Goal: Communication & Community: Answer question/provide support

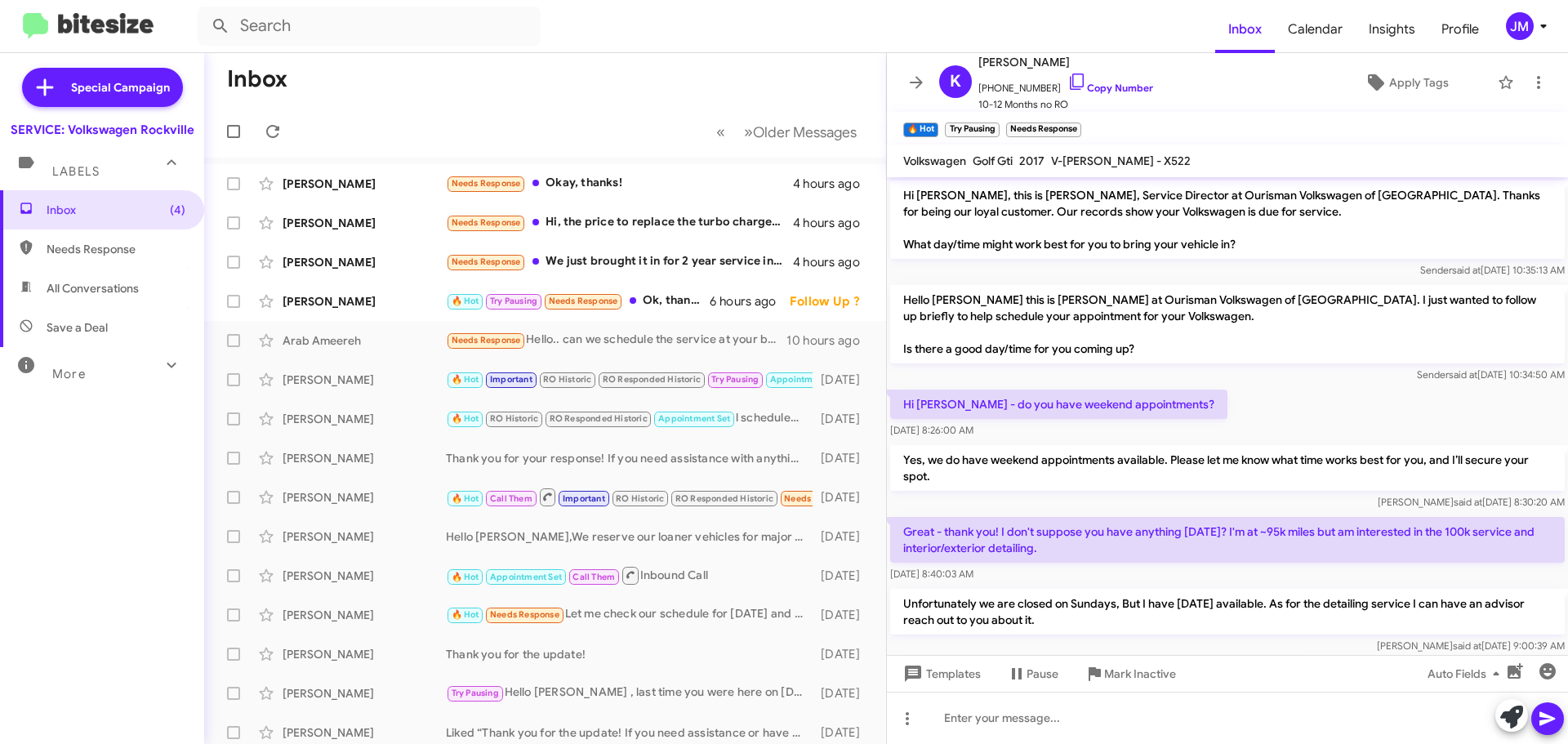
scroll to position [641, 0]
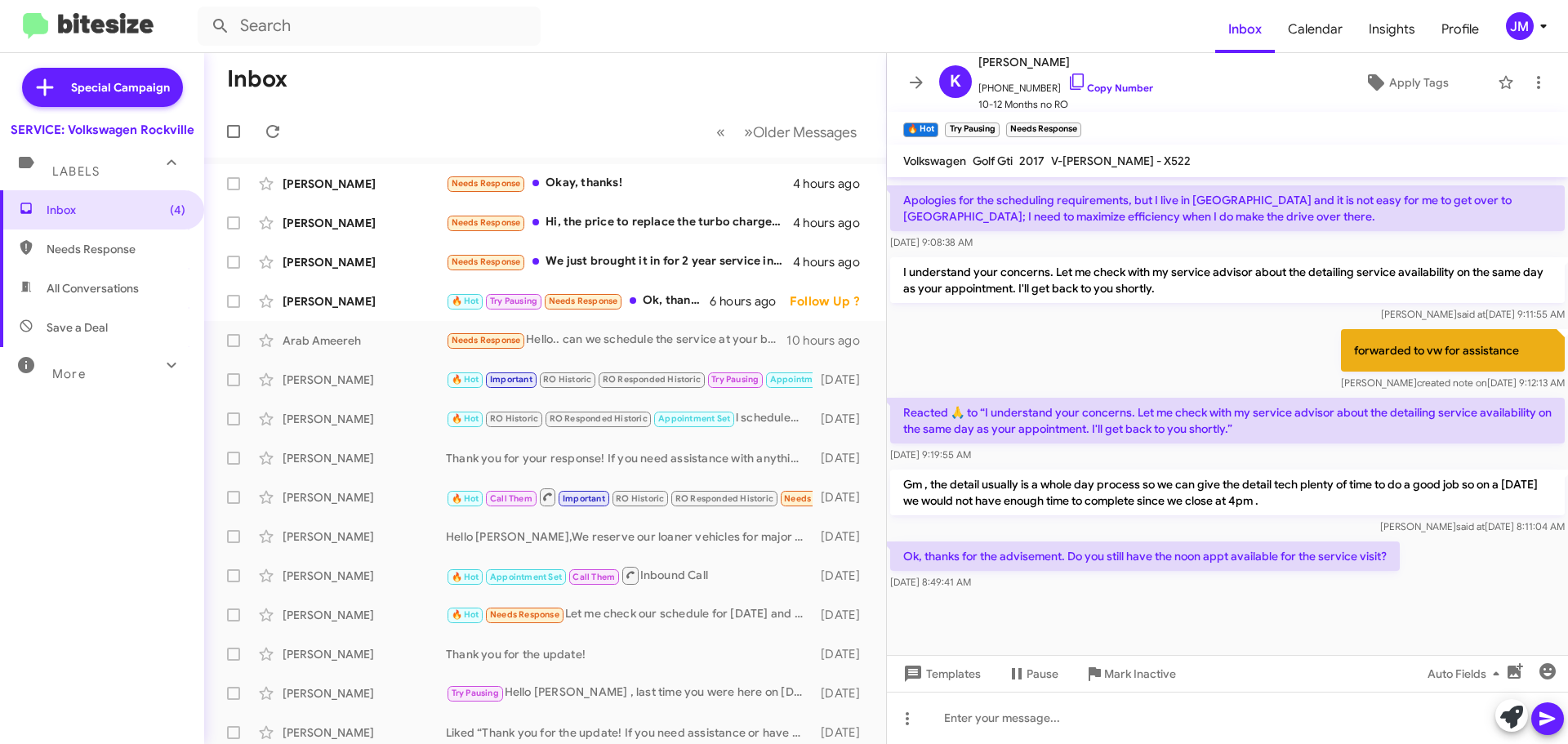
click at [362, 226] on div "[PERSON_NAME]" at bounding box center [364, 223] width 164 height 16
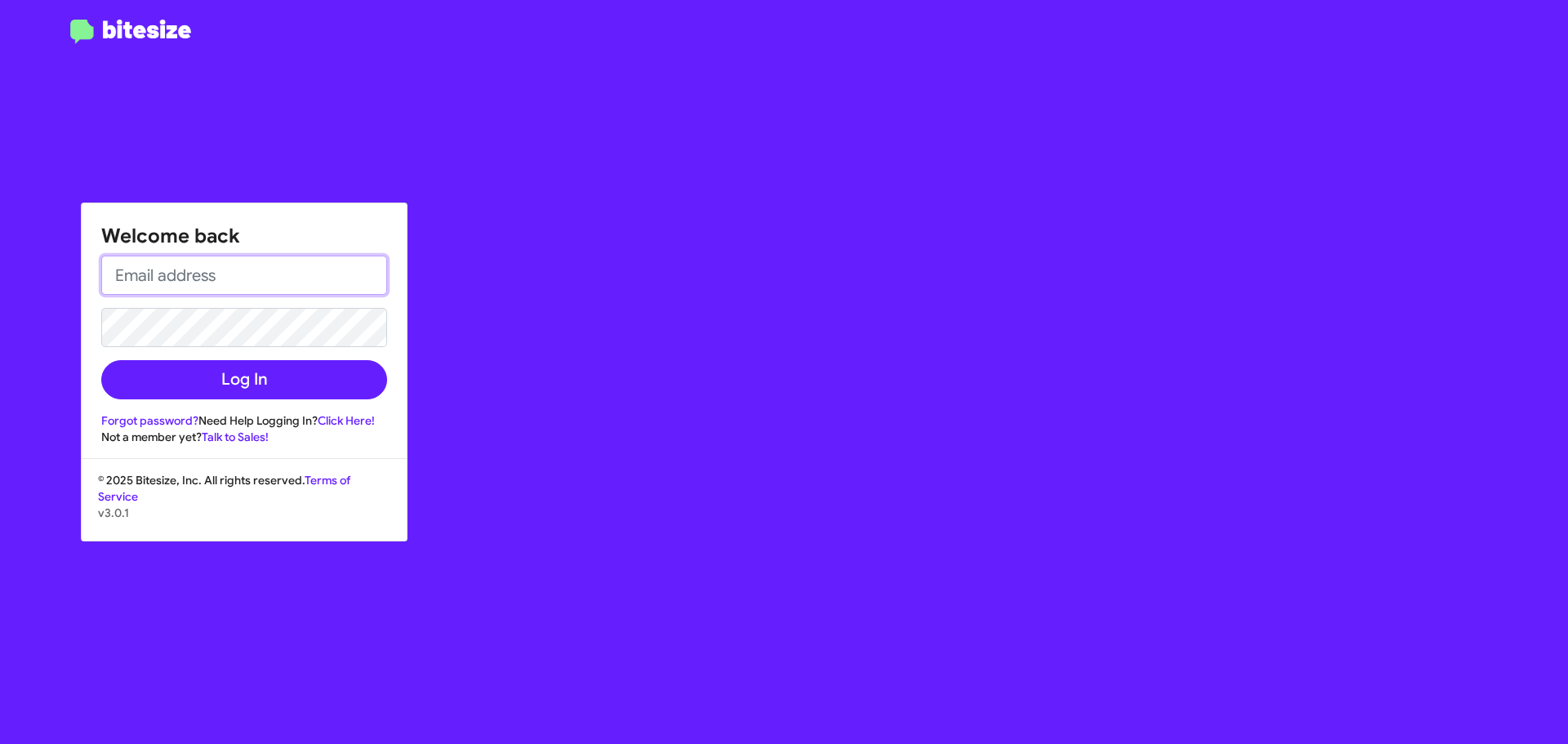
type input "[EMAIL_ADDRESS][DOMAIN_NAME]"
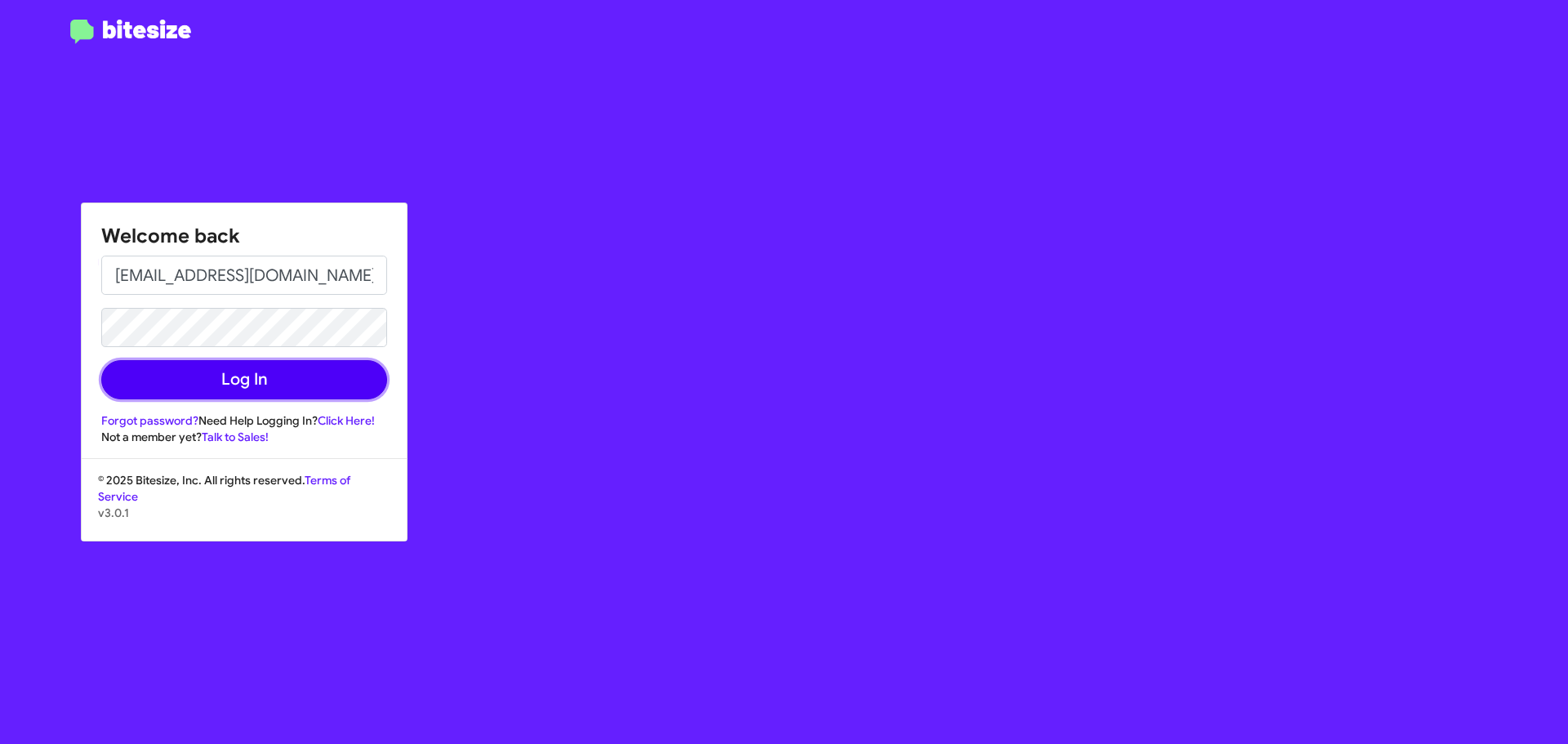
click at [288, 372] on button "Log In" at bounding box center [243, 379] width 286 height 39
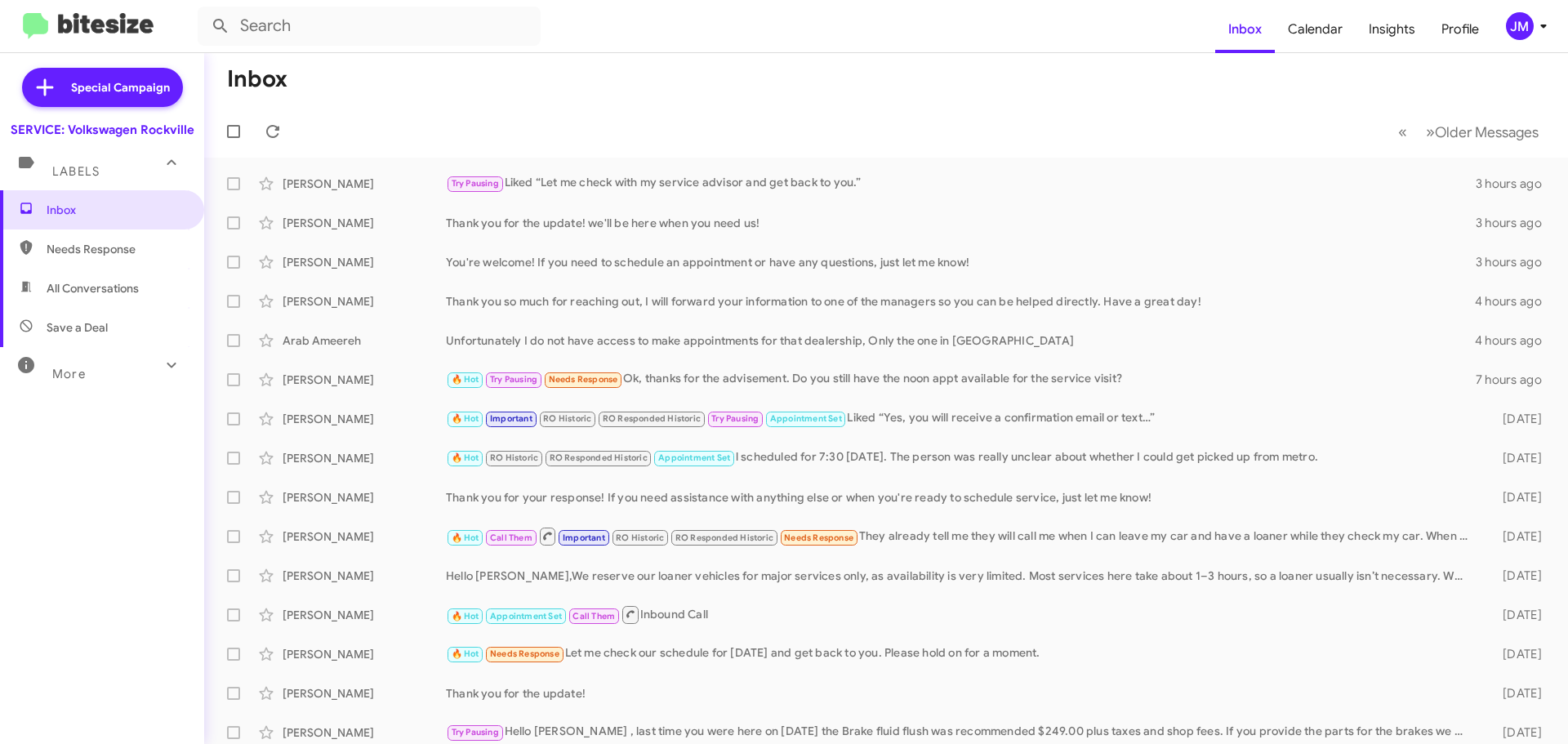
click at [399, 287] on div "[PERSON_NAME] Thank you so much for reaching out, I will forward your informati…" at bounding box center [886, 302] width 1337 height 33
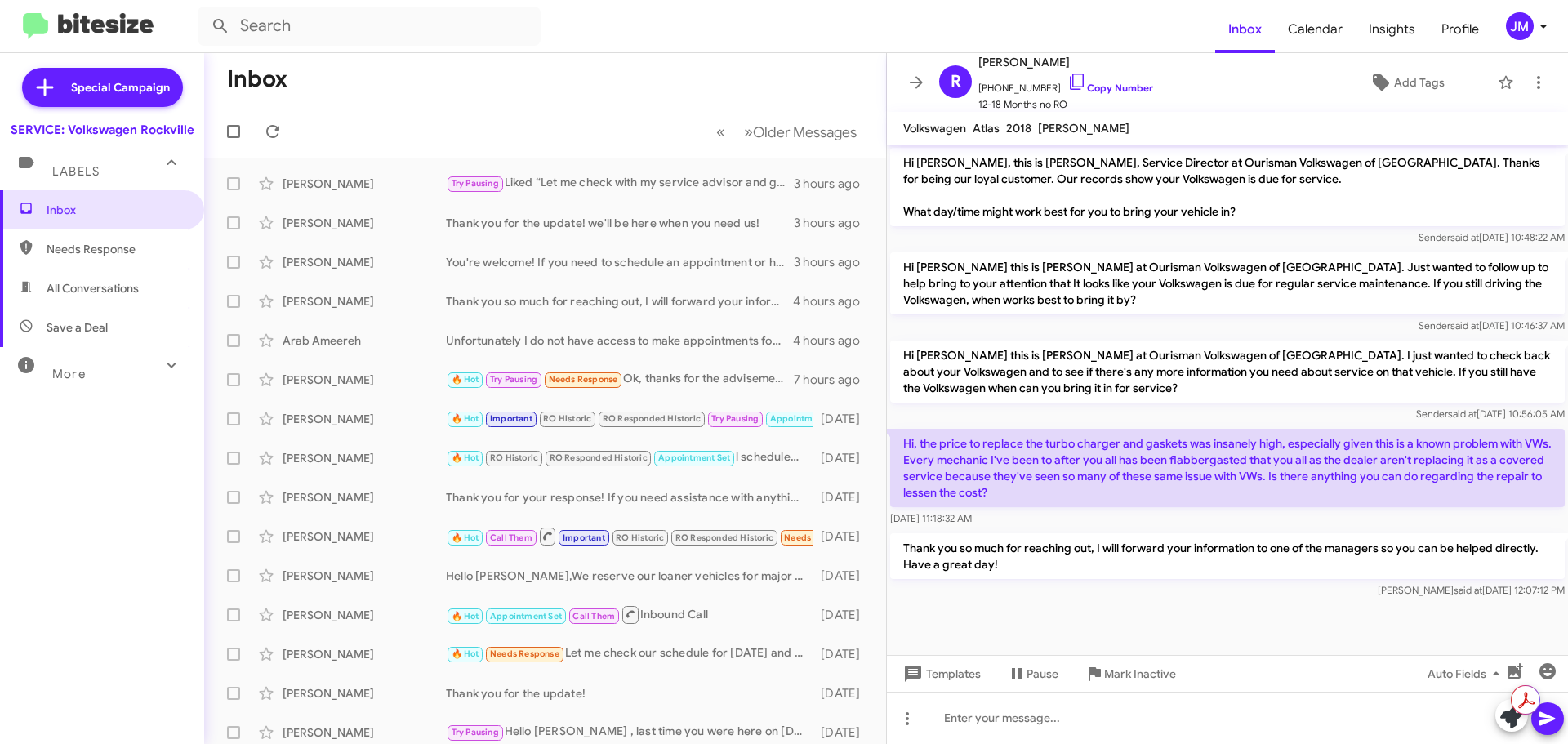
click at [1091, 84] on link "Copy Number" at bounding box center [1110, 87] width 85 height 12
click at [1096, 602] on div at bounding box center [1227, 611] width 681 height 20
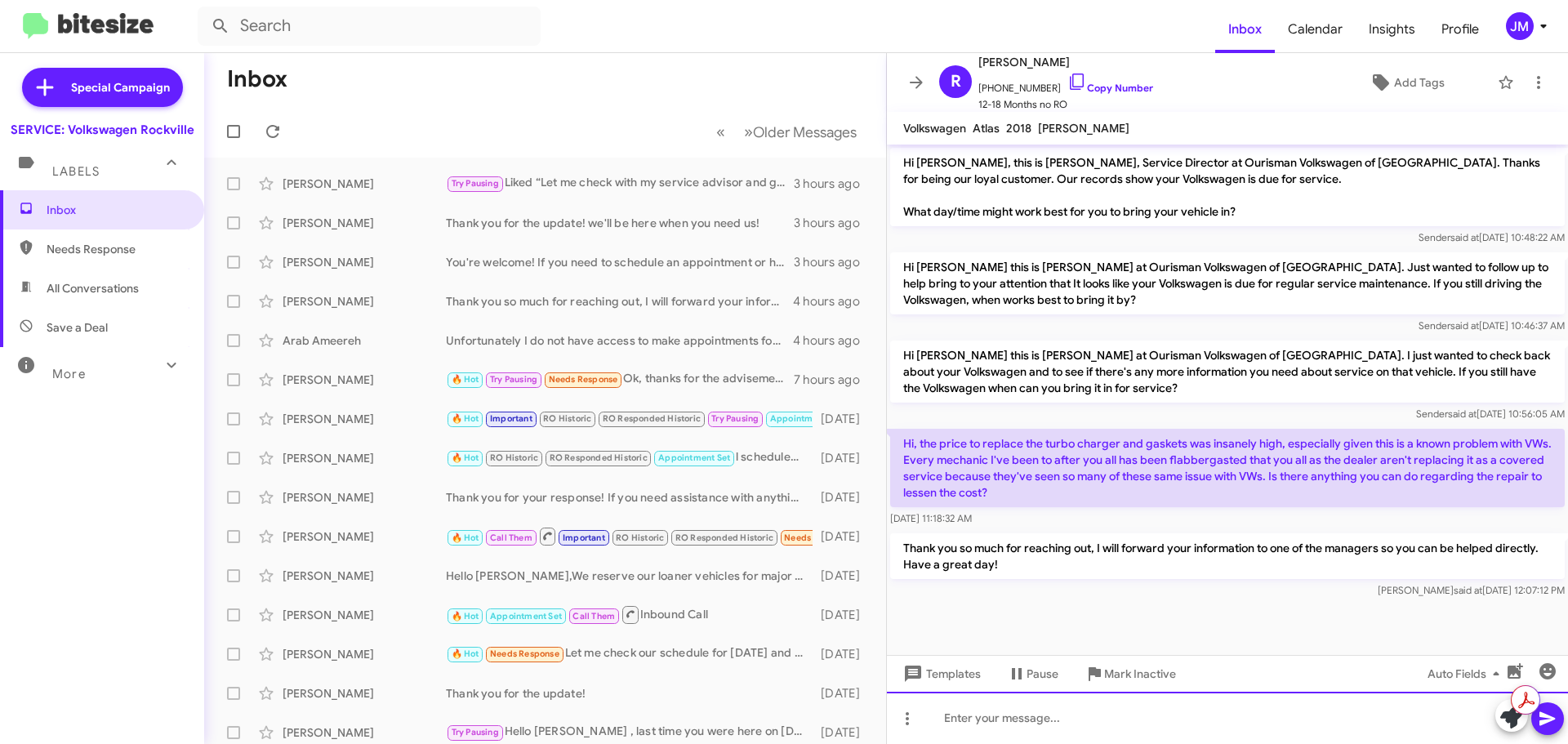
click at [1046, 709] on div at bounding box center [1227, 718] width 681 height 53
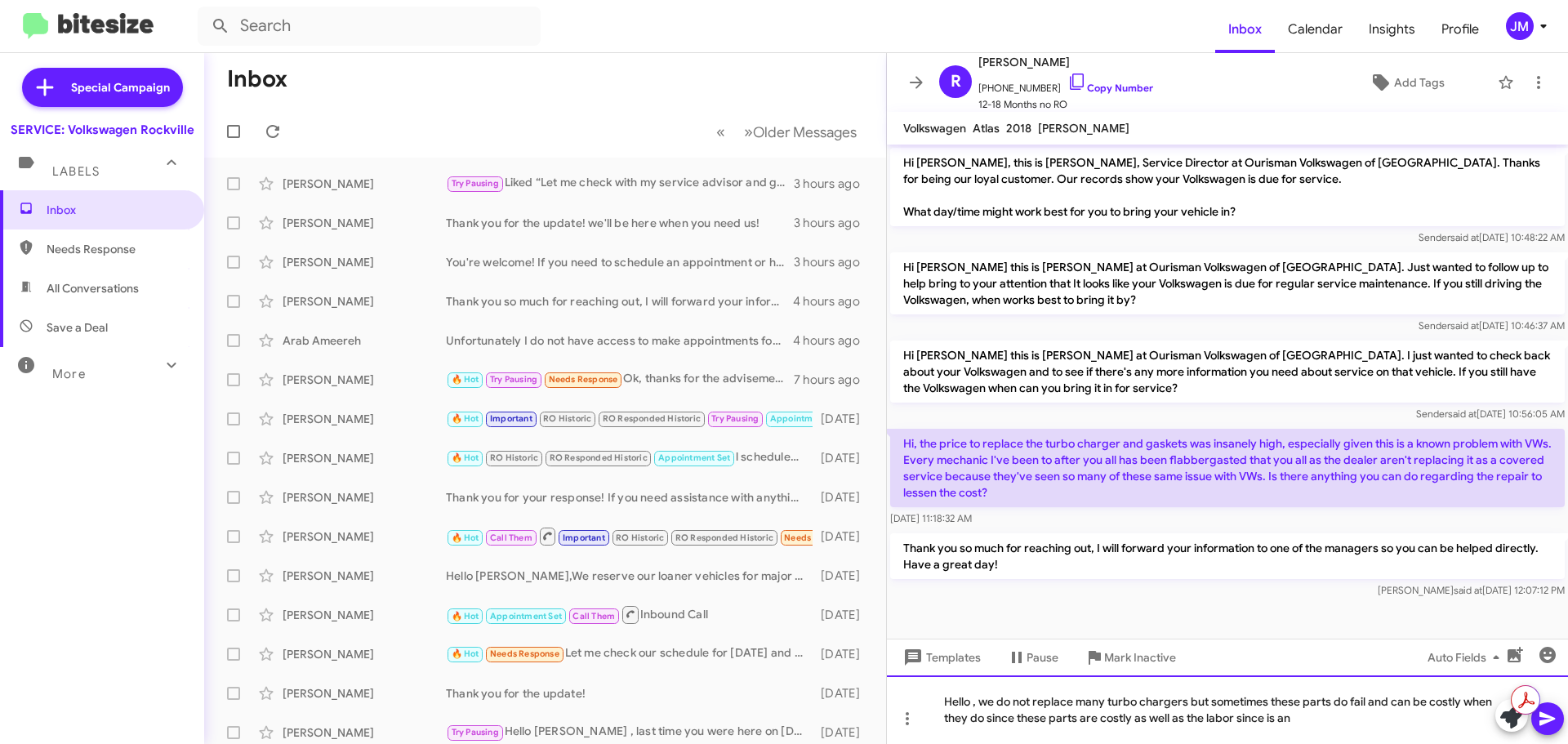
click at [1312, 722] on div "Hello , we do not replace many turbo chargers but sometimes these parts do fail…" at bounding box center [1227, 709] width 681 height 69
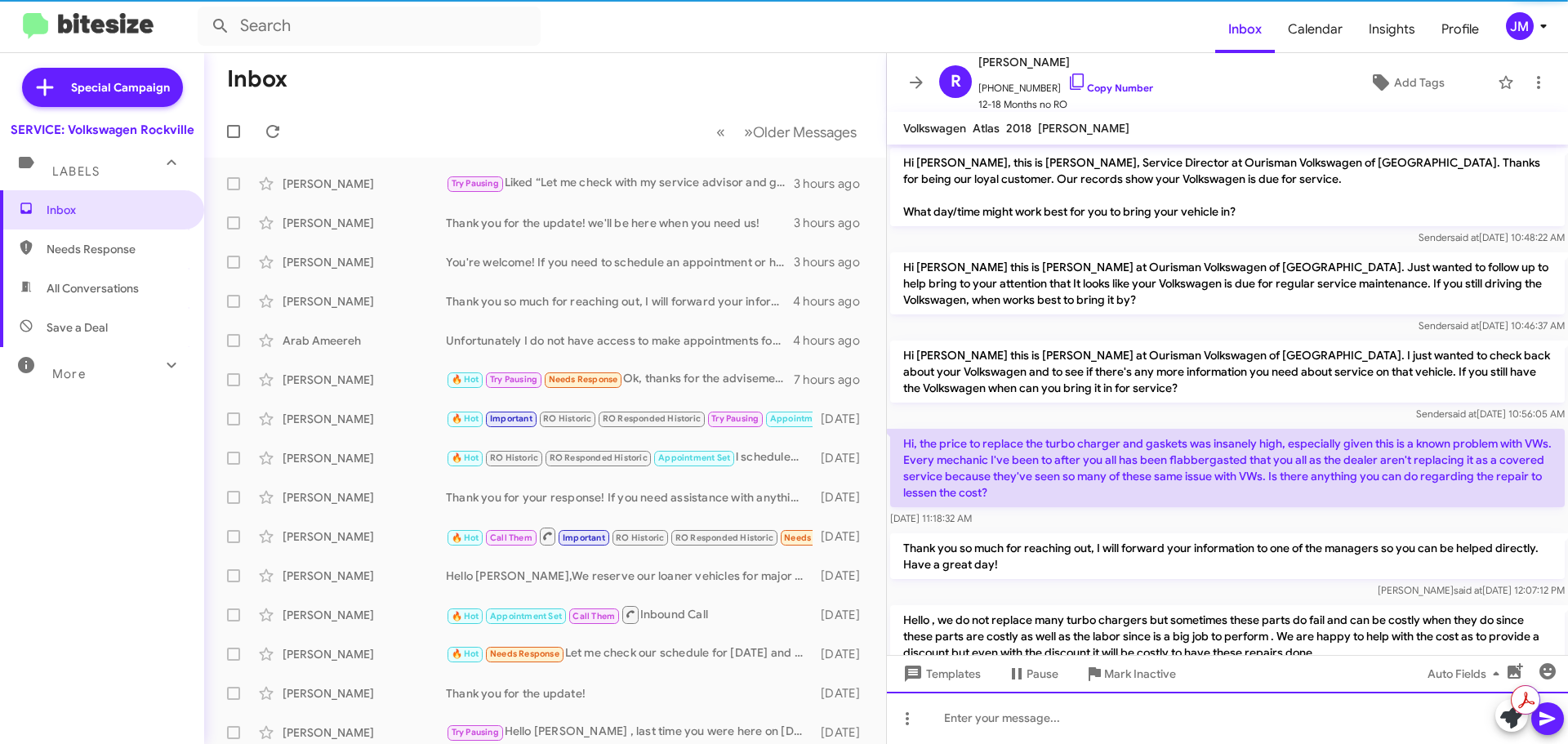
scroll to position [60, 0]
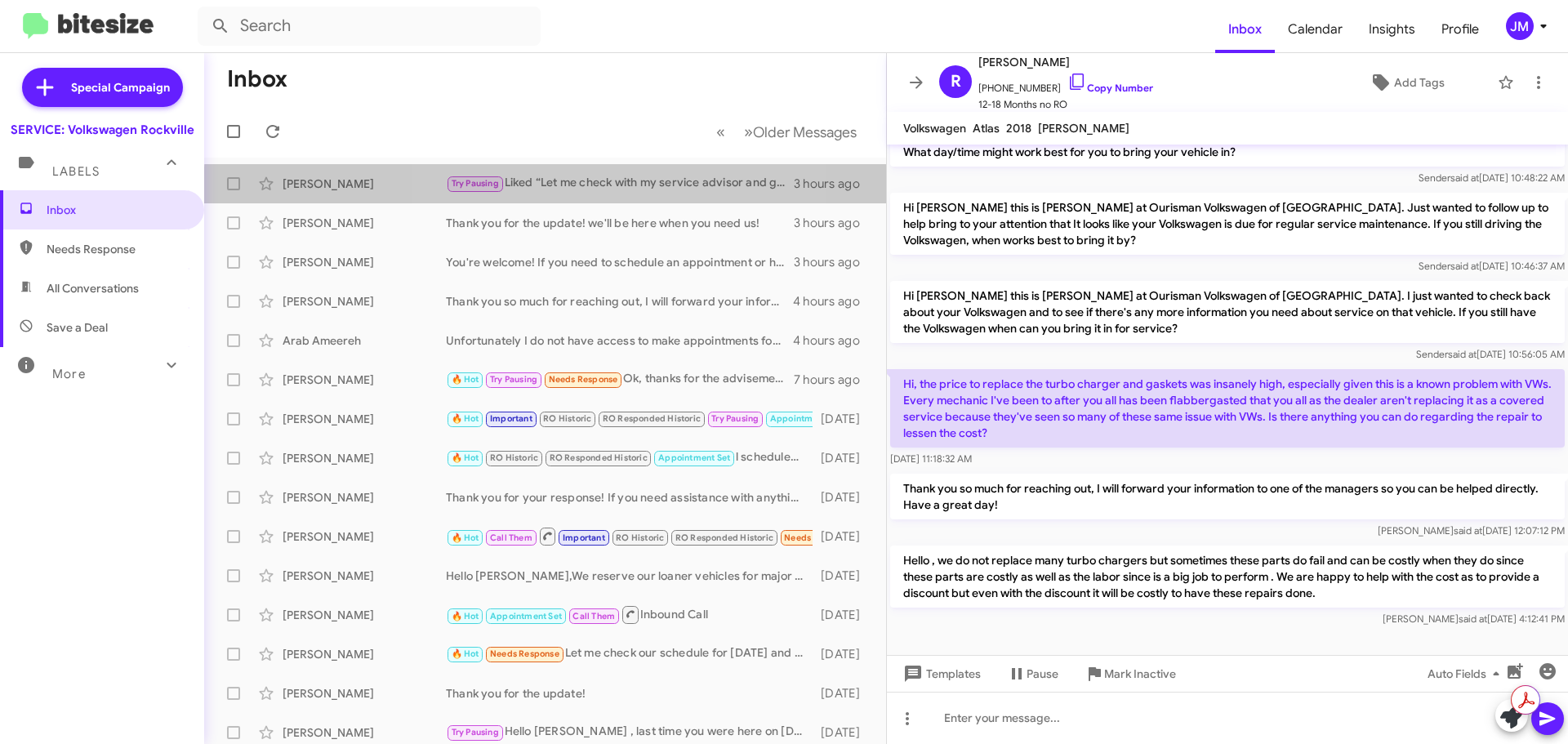
click at [570, 190] on div "Try Pausing Liked “Let me check with my service advisor and get back to you.”" at bounding box center [620, 183] width 348 height 19
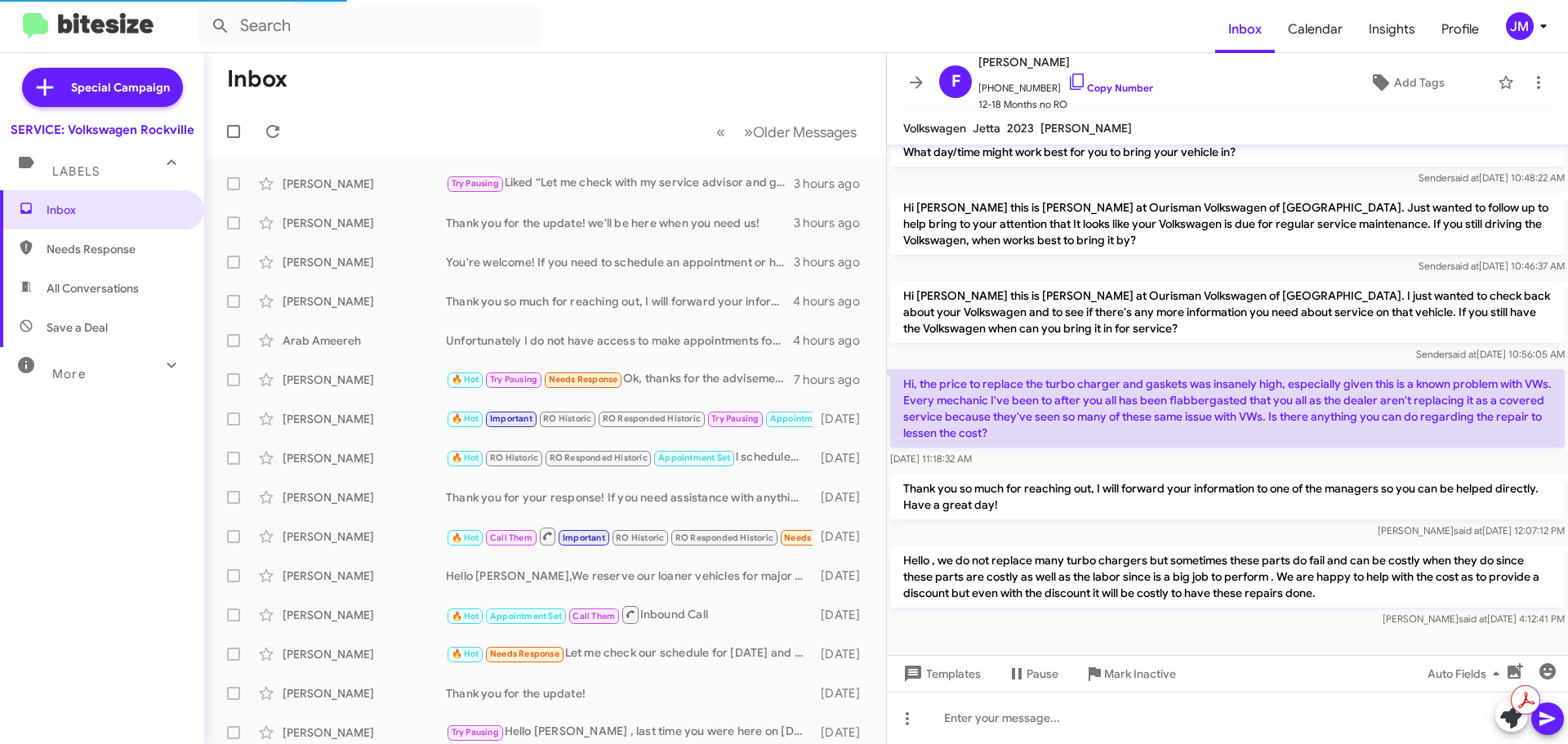
scroll to position [163, 0]
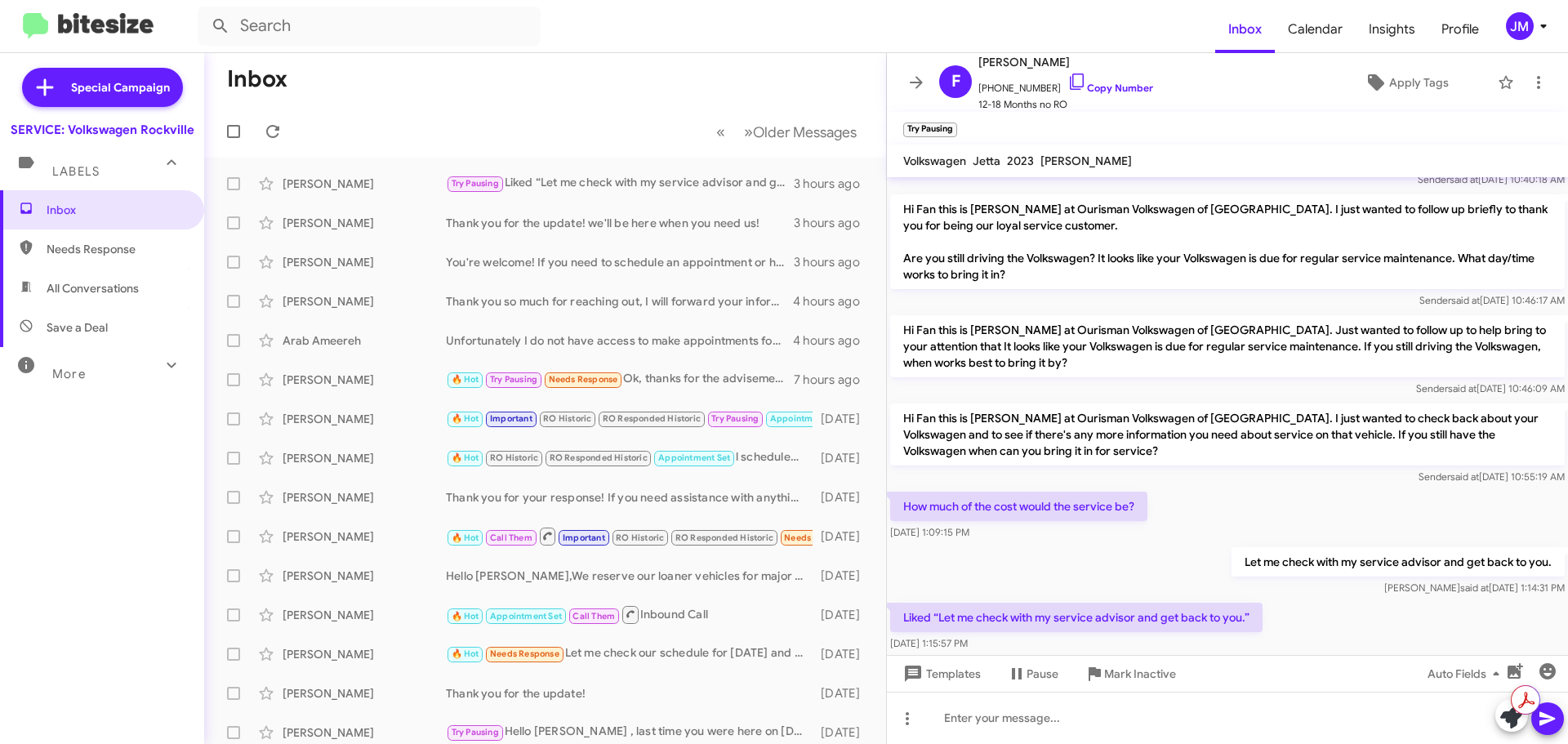
click at [1114, 88] on link "Copy Number" at bounding box center [1110, 87] width 85 height 12
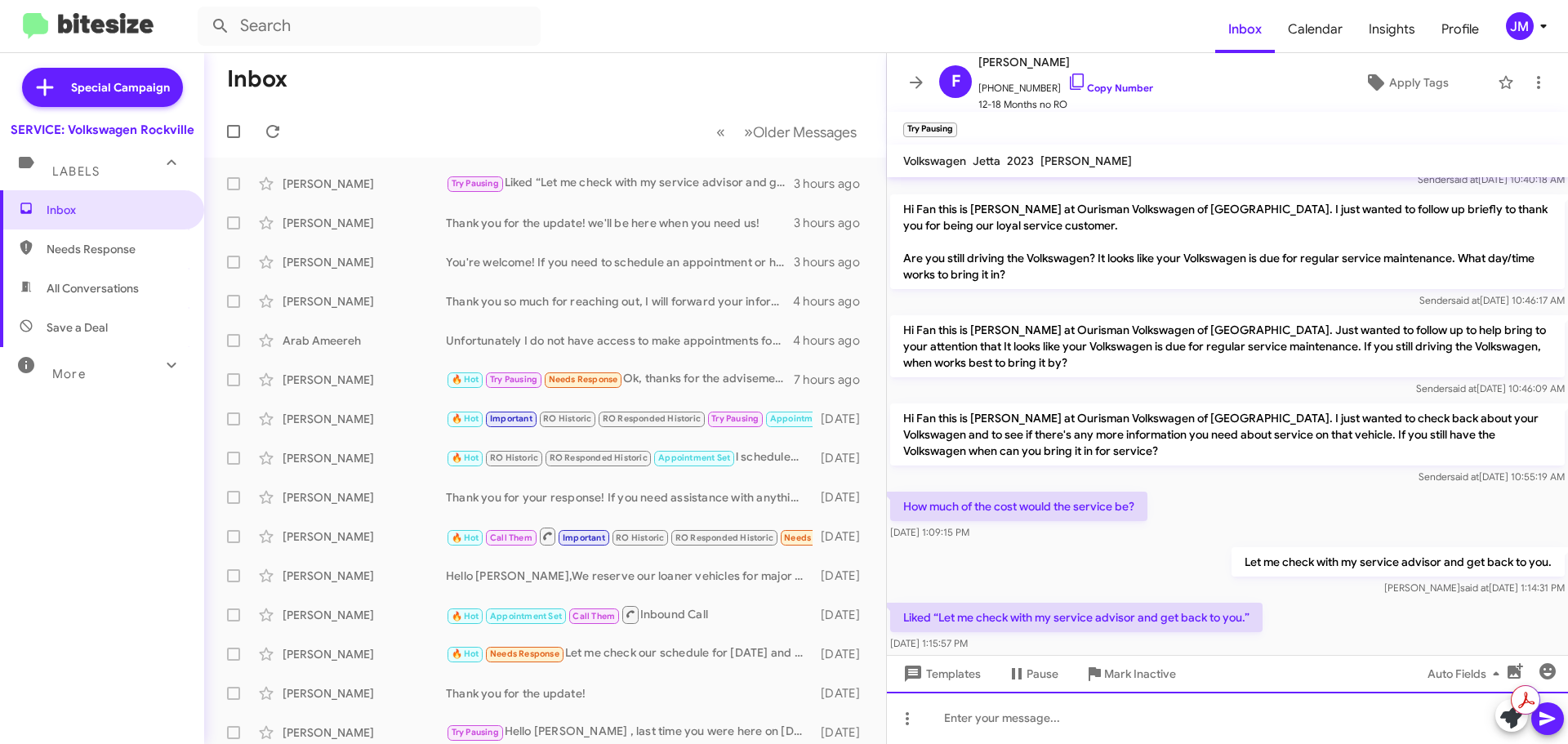
click at [1015, 719] on div at bounding box center [1227, 718] width 681 height 53
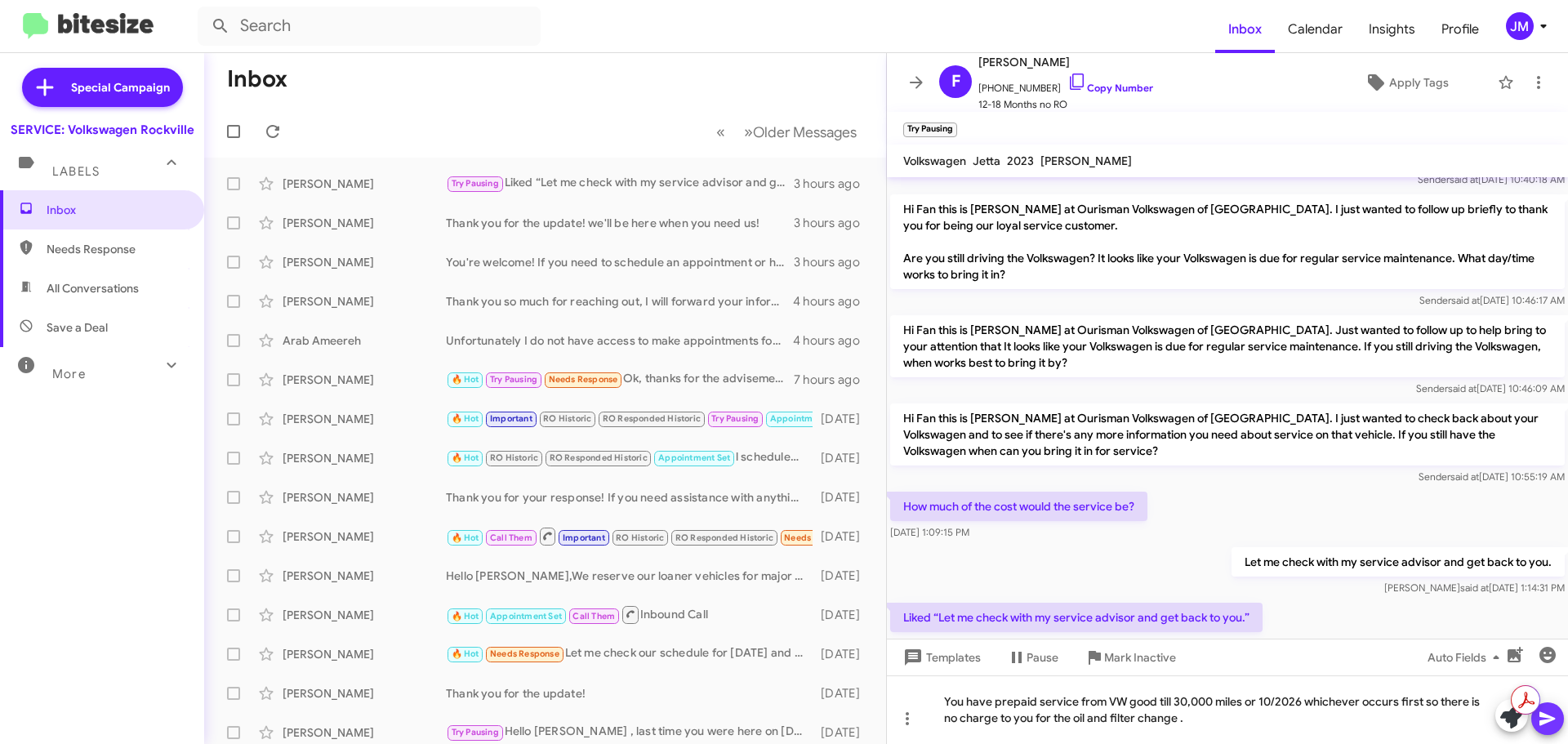
click at [1554, 723] on icon at bounding box center [1548, 719] width 20 height 20
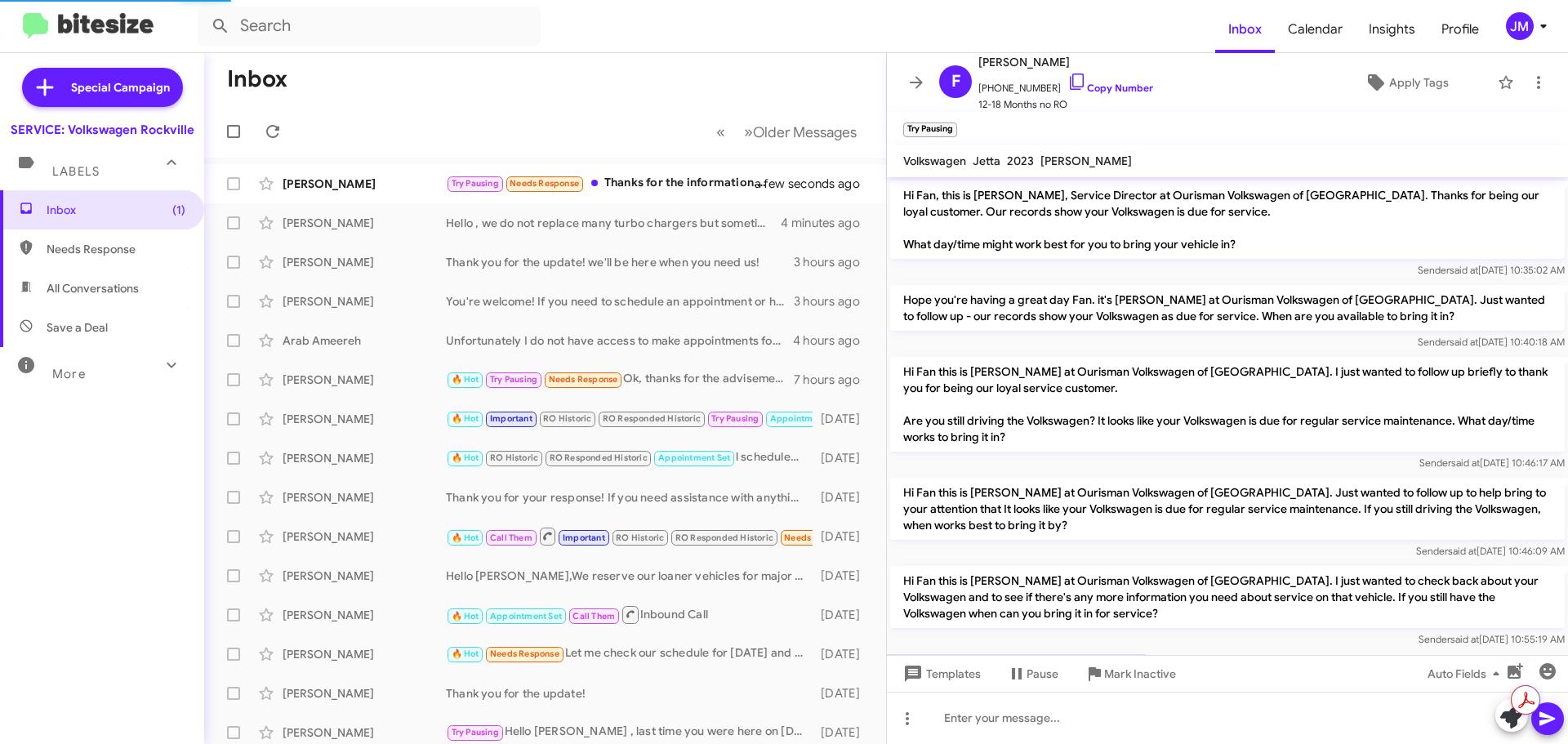
scroll to position [331, 0]
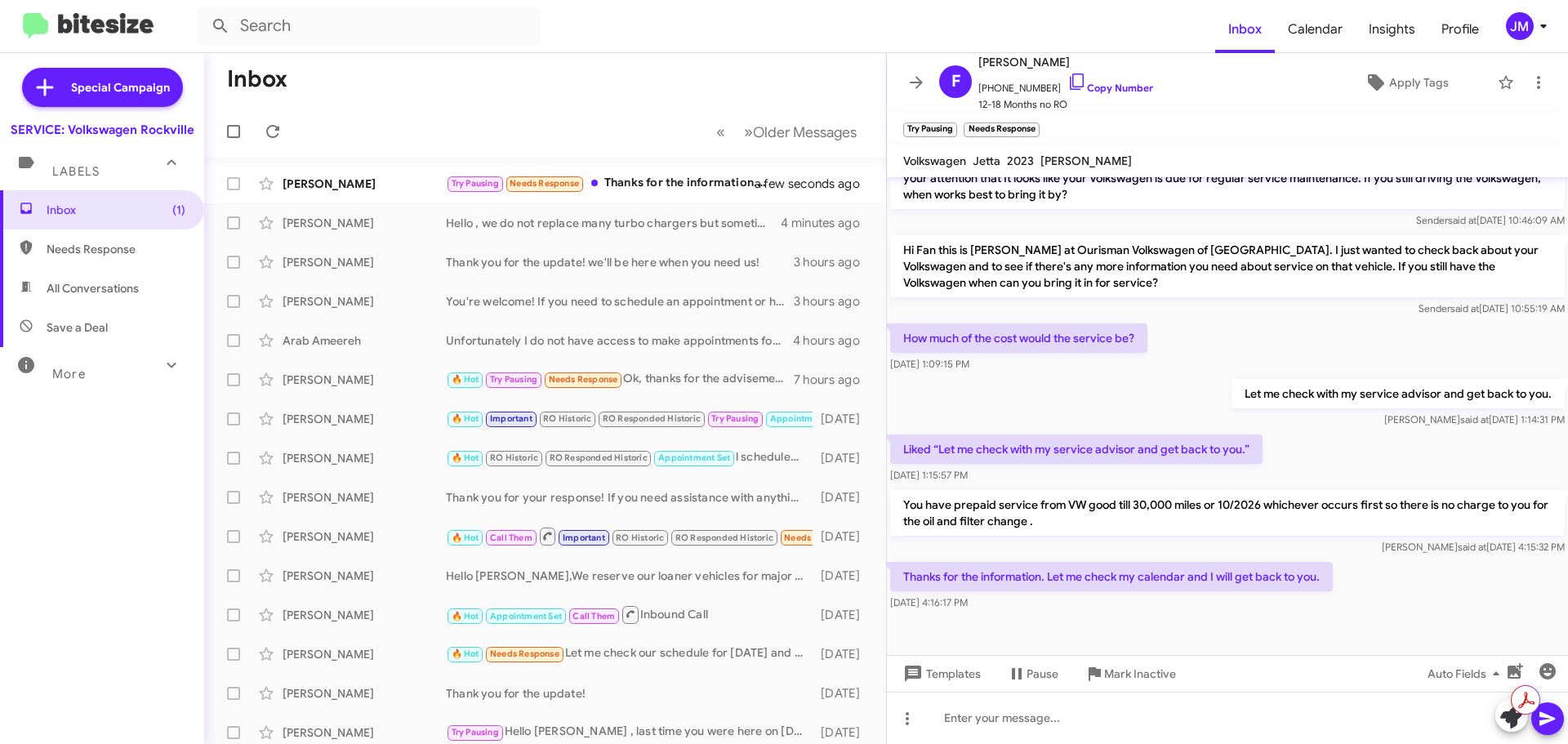
click at [634, 184] on div "Try Pausing Needs Response Thanks for the information. Let me check my calendar…" at bounding box center [610, 183] width 329 height 19
click at [1506, 717] on icon at bounding box center [1511, 717] width 23 height 23
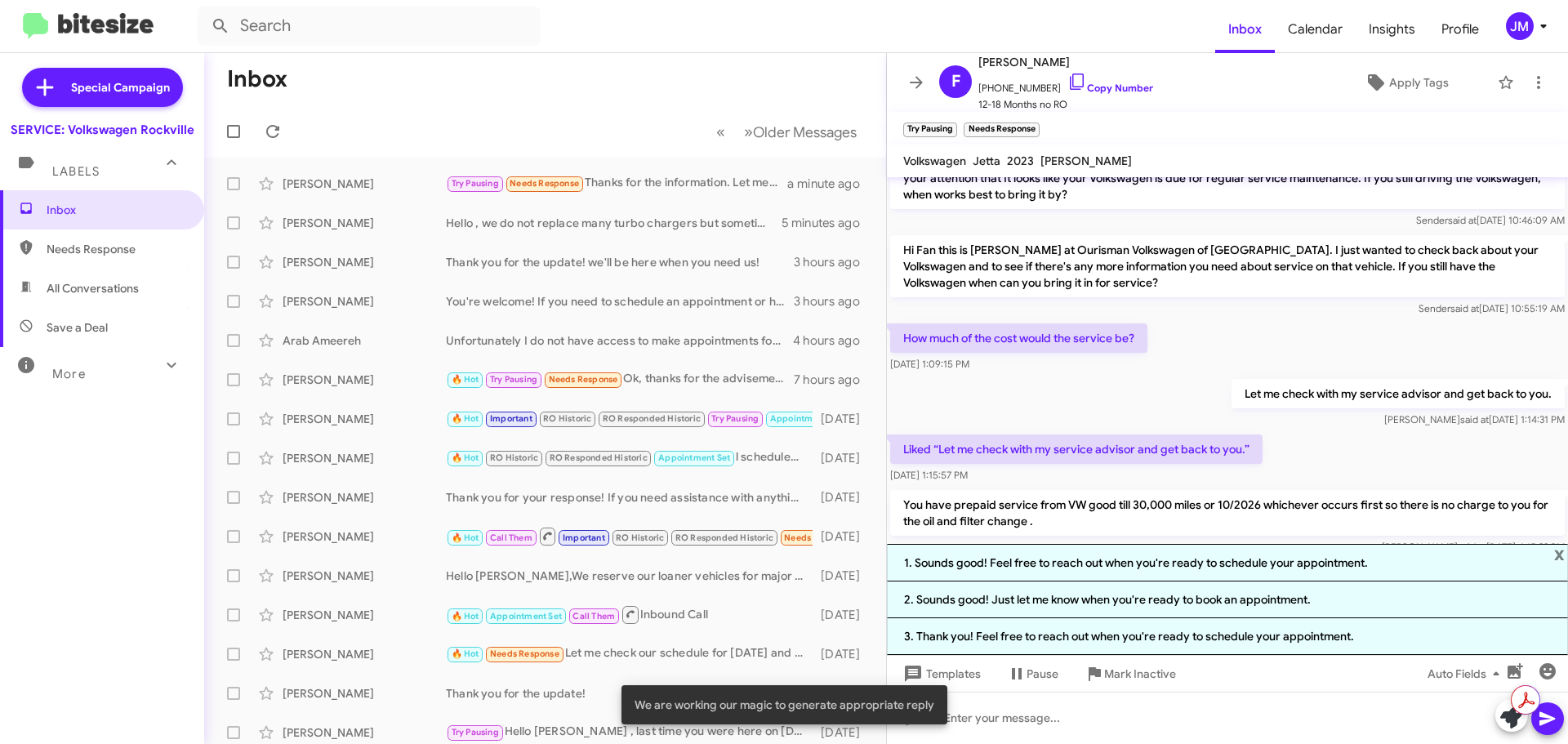
click at [1328, 573] on li "1. Sounds good! Feel free to reach out when you're ready to schedule your appoi…" at bounding box center [1227, 562] width 681 height 37
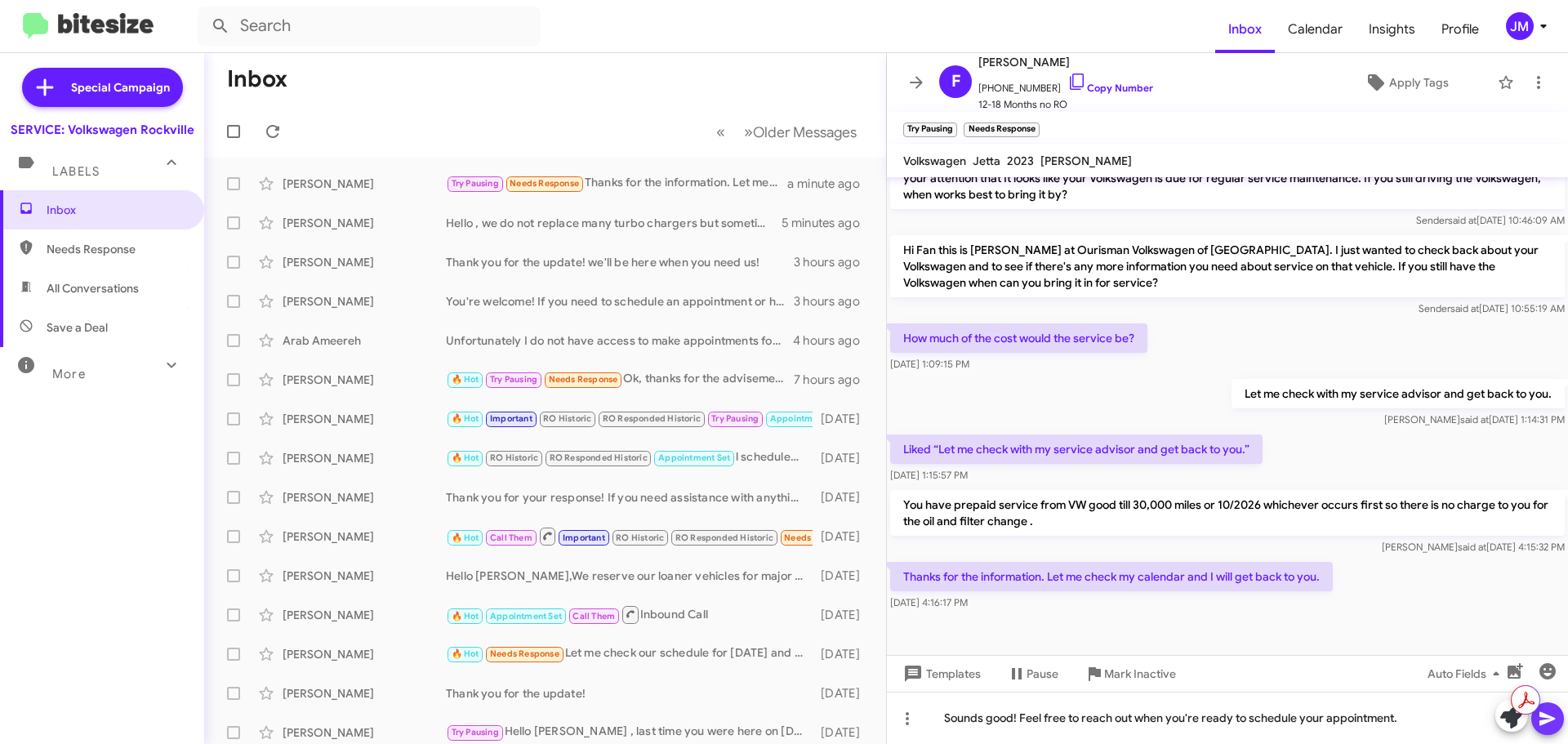
click at [1553, 722] on icon at bounding box center [1548, 719] width 20 height 20
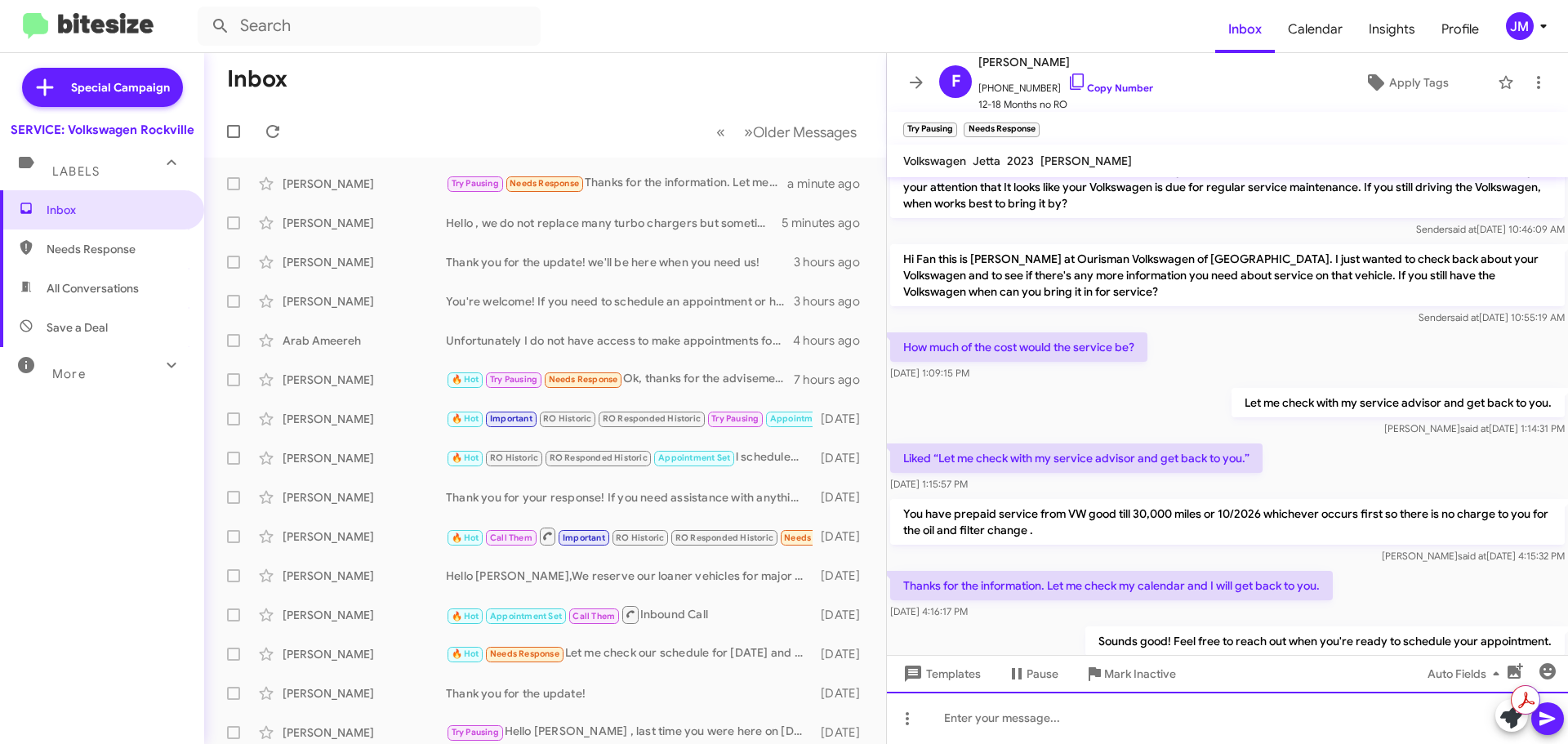
scroll to position [391, 0]
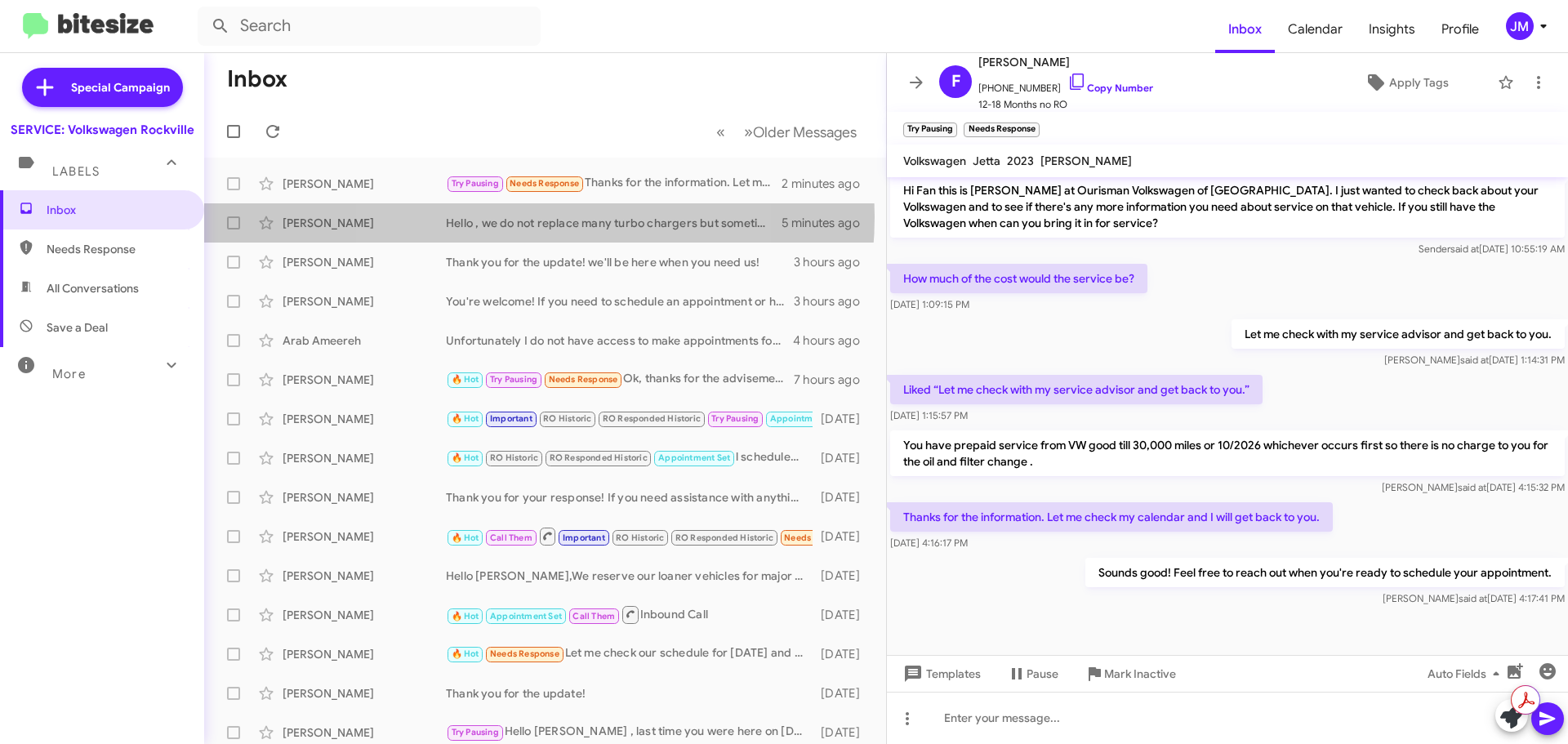
click at [511, 216] on div "Hello , we do not replace many turbo chargers but sometimes these parts do fail…" at bounding box center [613, 223] width 335 height 16
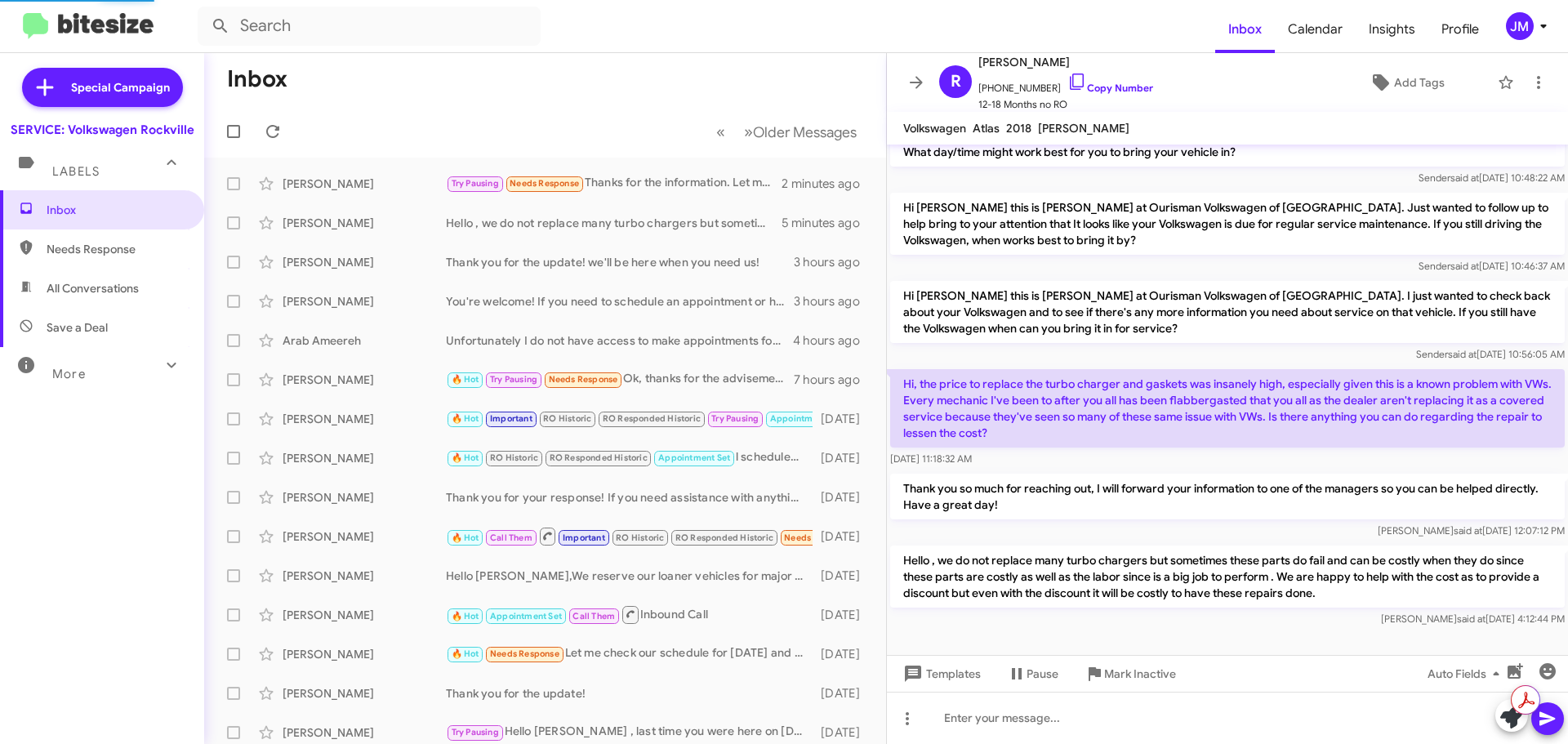
scroll to position [60, 0]
